Goal: Task Accomplishment & Management: Use online tool/utility

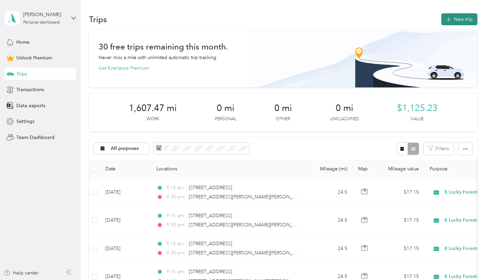
click at [462, 20] on button "New trip" at bounding box center [460, 19] width 36 height 12
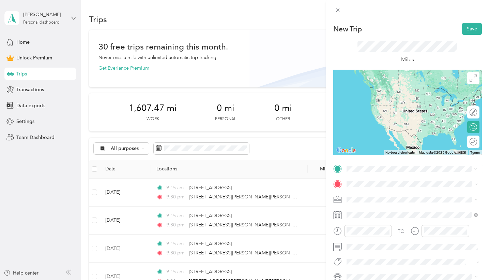
click at [394, 196] on span "[STREET_ADDRESS][US_STATE]" at bounding box center [393, 193] width 68 height 6
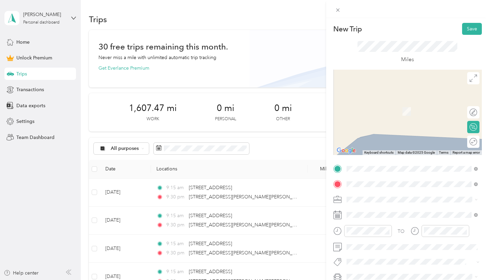
click at [382, 211] on span "[STREET_ADDRESS][PERSON_NAME][PERSON_NAME][US_STATE]" at bounding box center [417, 211] width 116 height 12
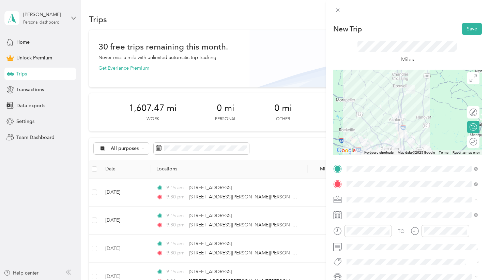
click at [373, 141] on li "8 Lucky Forests" at bounding box center [412, 139] width 136 height 12
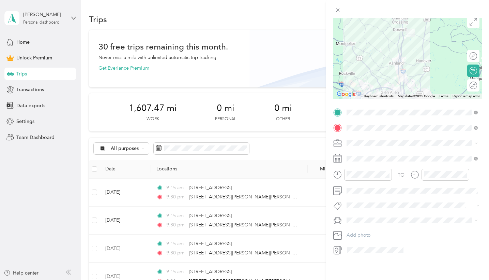
scroll to position [81, 0]
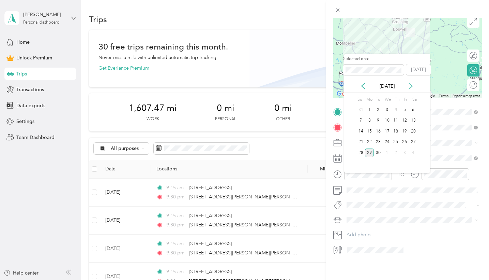
click at [411, 84] on icon at bounding box center [410, 86] width 3 height 6
click at [362, 119] on div "5" at bounding box center [361, 120] width 9 height 9
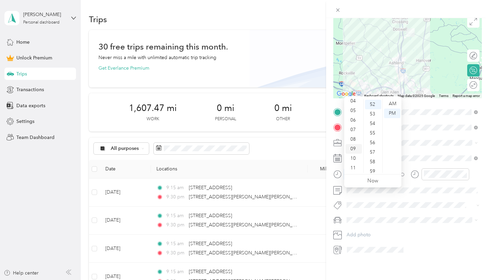
scroll to position [41, 0]
click at [354, 147] on div "09" at bounding box center [354, 149] width 16 height 10
click at [393, 103] on div "AM" at bounding box center [392, 104] width 16 height 10
click at [372, 115] on div "15" at bounding box center [373, 115] width 16 height 10
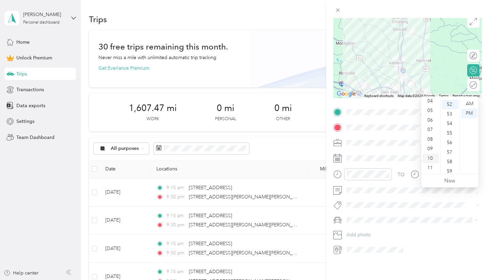
click at [431, 158] on div "10" at bounding box center [431, 158] width 16 height 10
click at [431, 162] on div "09" at bounding box center [431, 165] width 16 height 10
click at [473, 101] on div "AM" at bounding box center [469, 104] width 16 height 10
click at [450, 112] on div "35" at bounding box center [450, 111] width 16 height 10
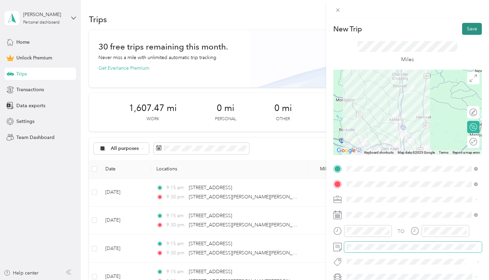
scroll to position [0, 0]
click at [473, 28] on button "Save" at bounding box center [472, 29] width 20 height 12
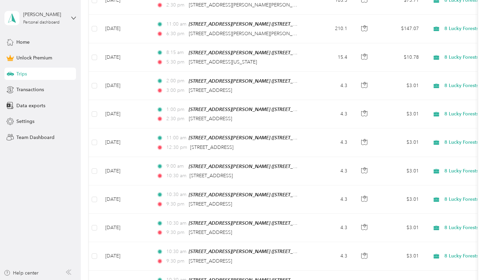
scroll to position [634, 0]
